Goal: Find specific page/section: Find specific page/section

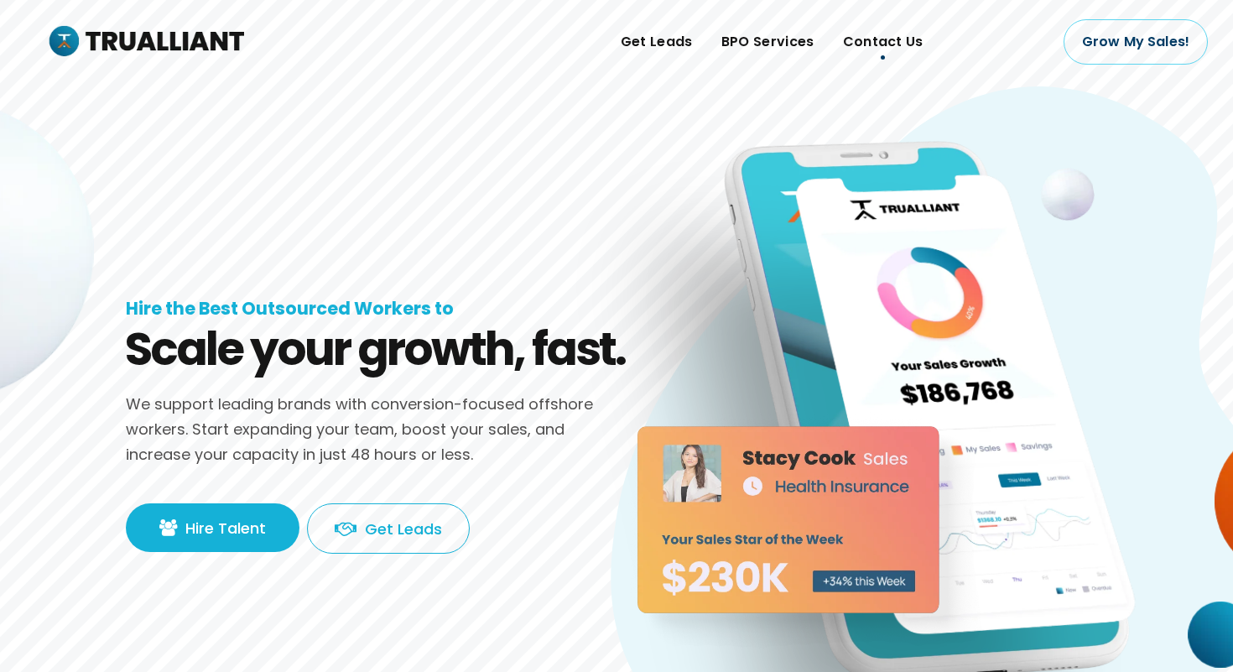
click at [866, 49] on span "Contact Us" at bounding box center [883, 41] width 81 height 25
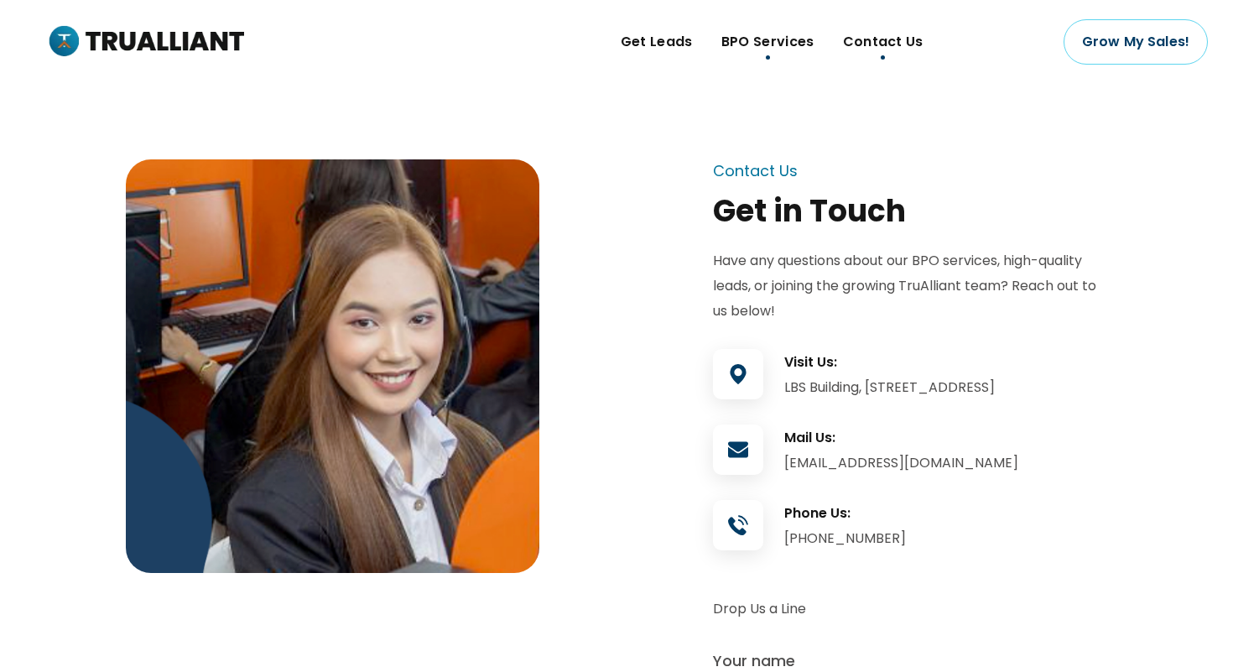
click at [765, 55] on link "BPO Services" at bounding box center [768, 42] width 122 height 84
